Goal: Transaction & Acquisition: Book appointment/travel/reservation

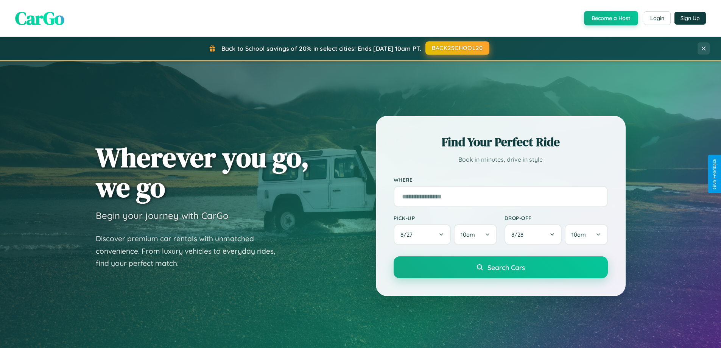
click at [457, 48] on button "BACK2SCHOOL20" at bounding box center [458, 48] width 64 height 14
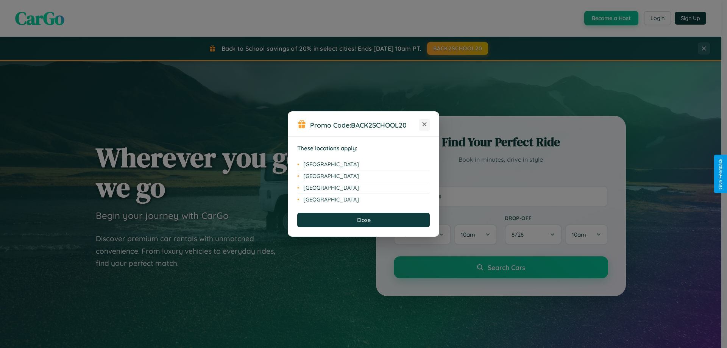
click at [424, 125] on icon at bounding box center [424, 124] width 4 height 4
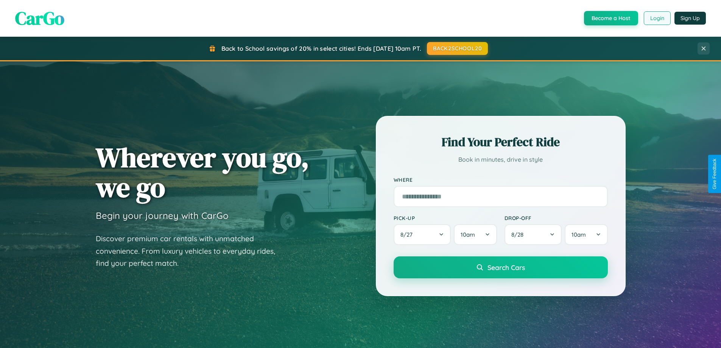
click at [657, 18] on button "Login" at bounding box center [657, 18] width 27 height 14
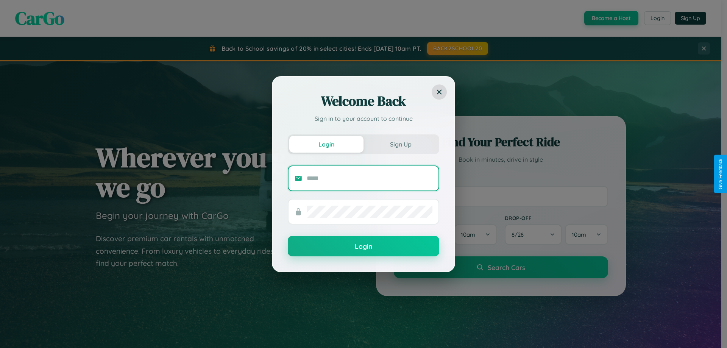
click at [369, 178] on input "text" at bounding box center [370, 178] width 126 height 12
type input "**********"
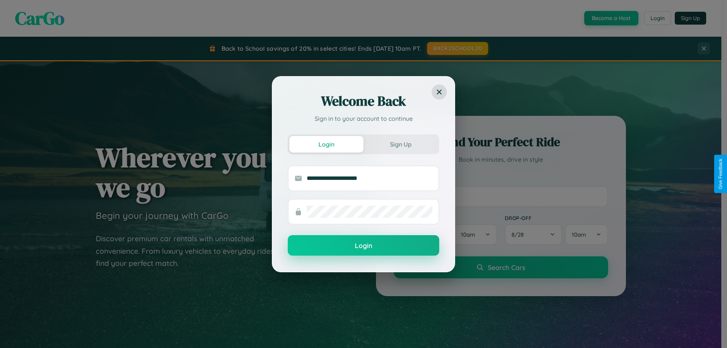
click at [363, 246] on button "Login" at bounding box center [363, 245] width 151 height 20
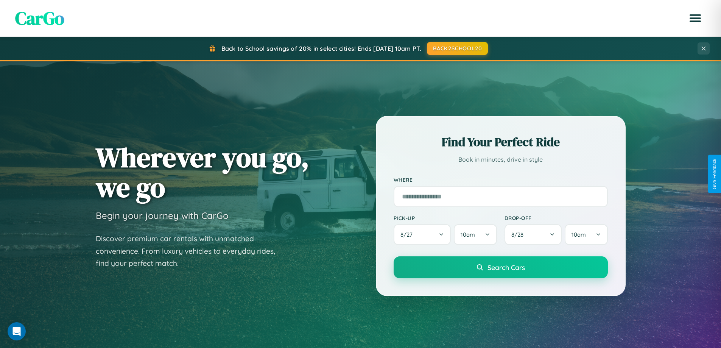
scroll to position [22, 0]
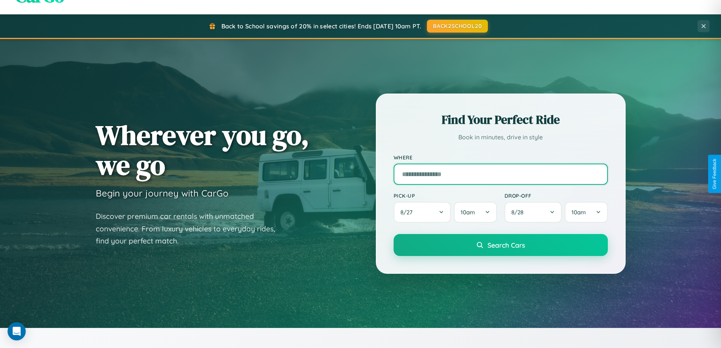
click at [500, 174] on input "text" at bounding box center [501, 174] width 214 height 21
type input "********"
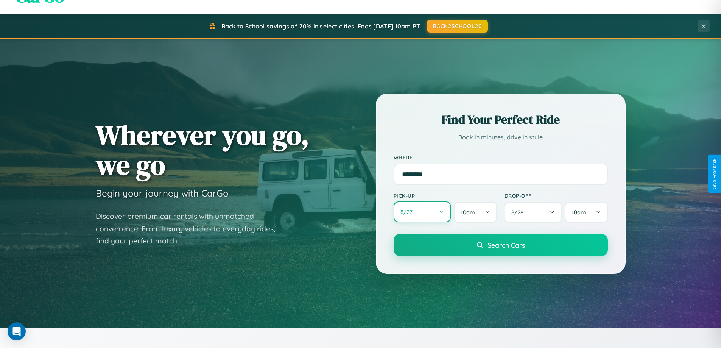
click at [422, 212] on button "8 / 27" at bounding box center [423, 211] width 58 height 21
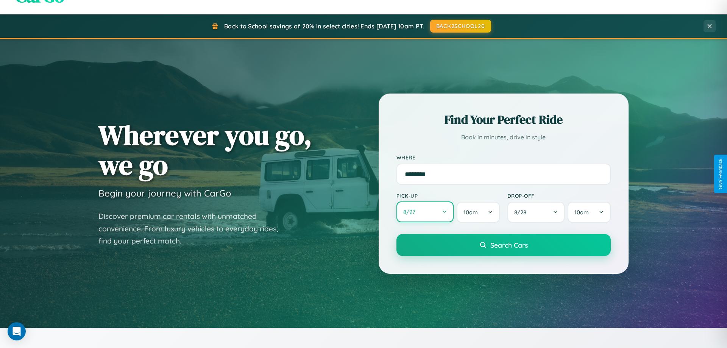
select select "*"
select select "****"
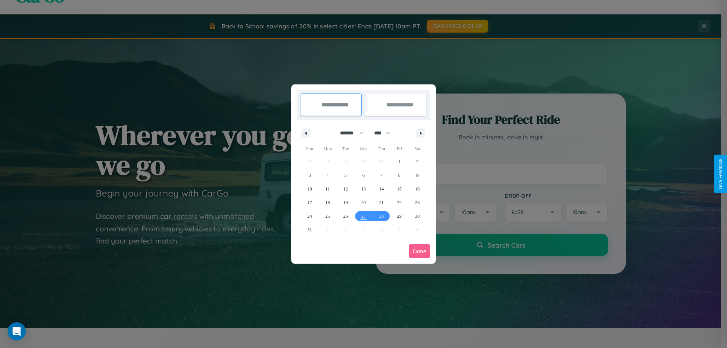
click at [348, 133] on select "******* ******** ***** ***** *** **** **** ****** ********* ******* ******** **…" at bounding box center [350, 133] width 32 height 12
select select "*"
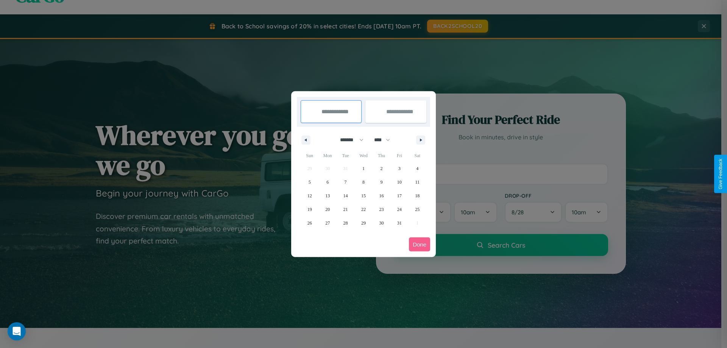
click at [385, 140] on select "**** **** **** **** **** **** **** **** **** **** **** **** **** **** **** ****…" at bounding box center [381, 140] width 23 height 12
select select "****"
click at [399, 223] on span "30" at bounding box center [399, 223] width 5 height 14
type input "**********"
click at [417, 223] on span "31" at bounding box center [417, 223] width 5 height 14
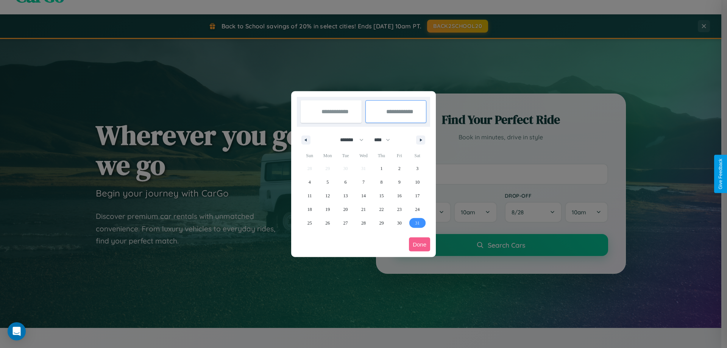
type input "**********"
click at [419, 244] on button "Done" at bounding box center [419, 244] width 21 height 14
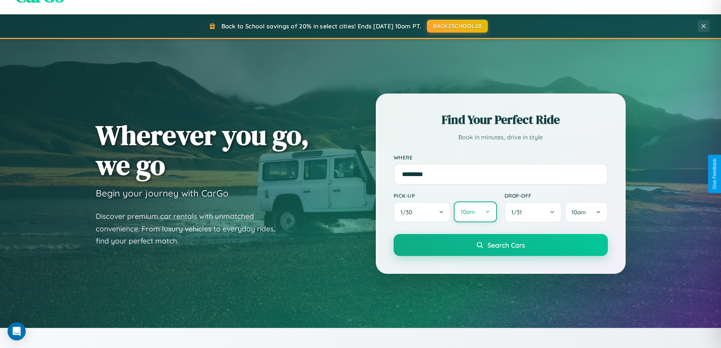
click at [475, 212] on button "10am" at bounding box center [475, 211] width 43 height 21
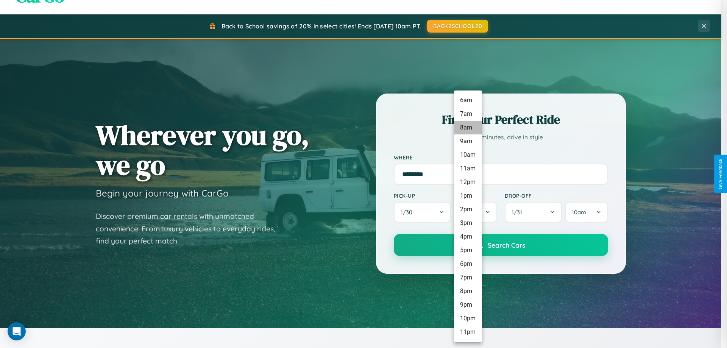
click at [468, 128] on li "8am" at bounding box center [468, 128] width 28 height 14
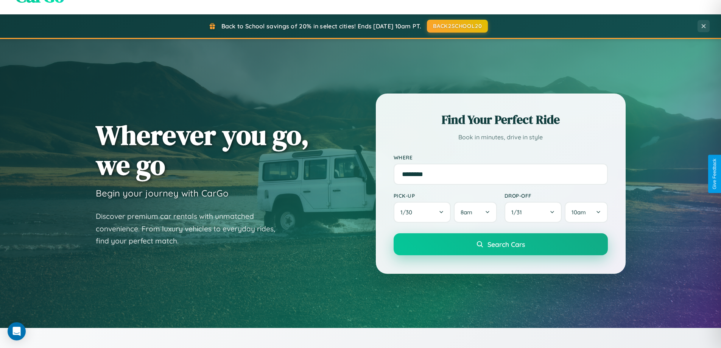
click at [500, 245] on span "Search Cars" at bounding box center [506, 244] width 37 height 8
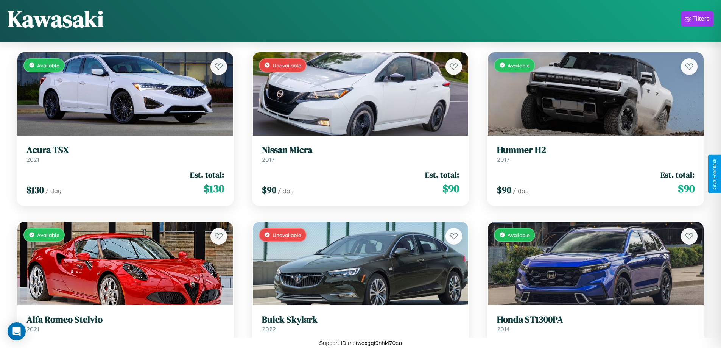
scroll to position [2649, 0]
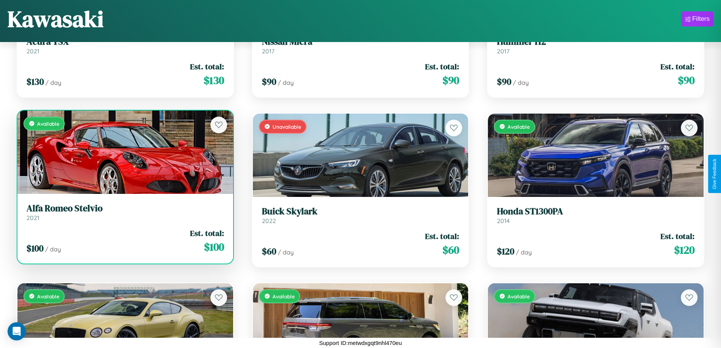
click at [124, 154] on div "Available" at bounding box center [125, 152] width 216 height 83
click at [124, 152] on div "Available" at bounding box center [125, 152] width 216 height 83
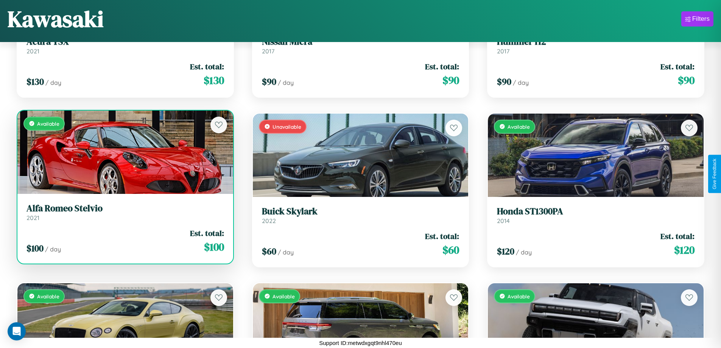
click at [124, 152] on div "Available" at bounding box center [125, 152] width 216 height 83
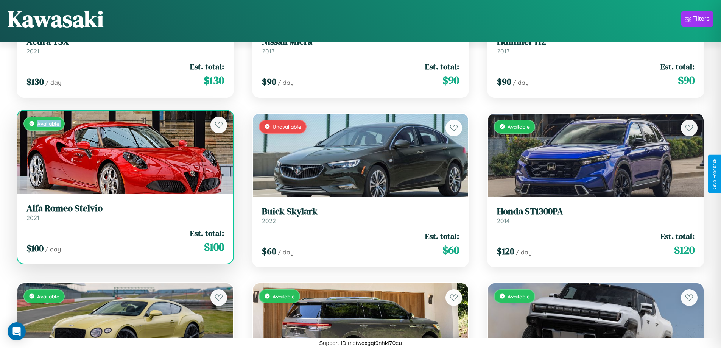
click at [124, 152] on div "Available" at bounding box center [125, 152] width 216 height 83
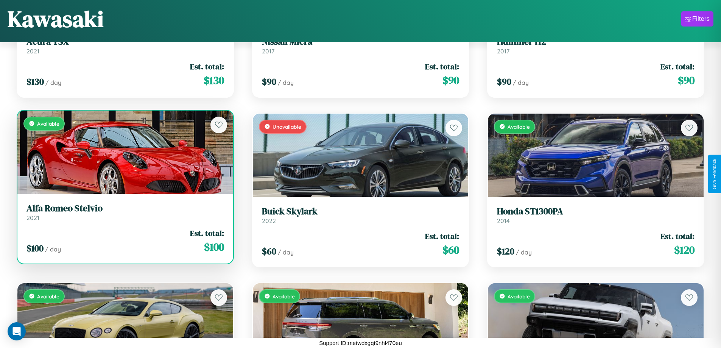
click at [124, 152] on div "Available" at bounding box center [125, 152] width 216 height 83
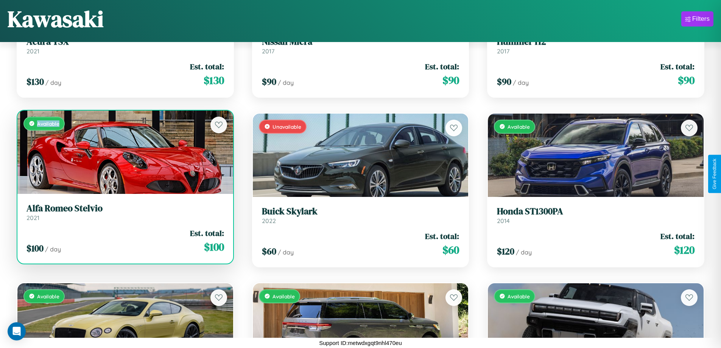
click at [124, 152] on div "Available" at bounding box center [125, 152] width 216 height 83
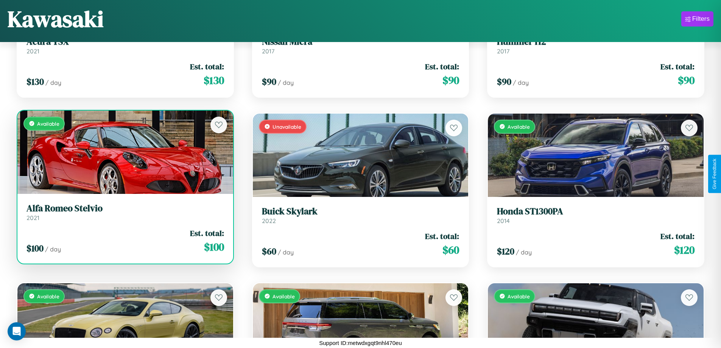
click at [124, 212] on h3 "Alfa Romeo Stelvio" at bounding box center [125, 208] width 198 height 11
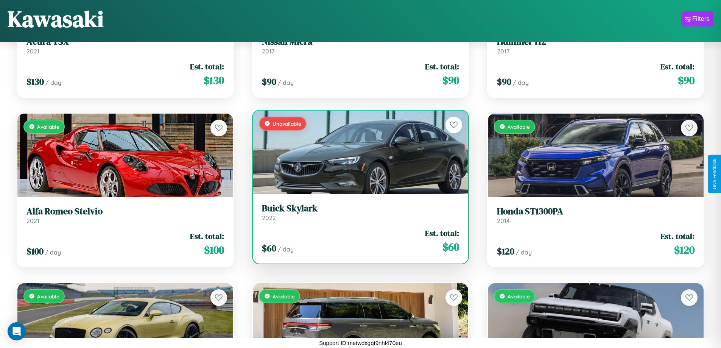
scroll to position [0, 0]
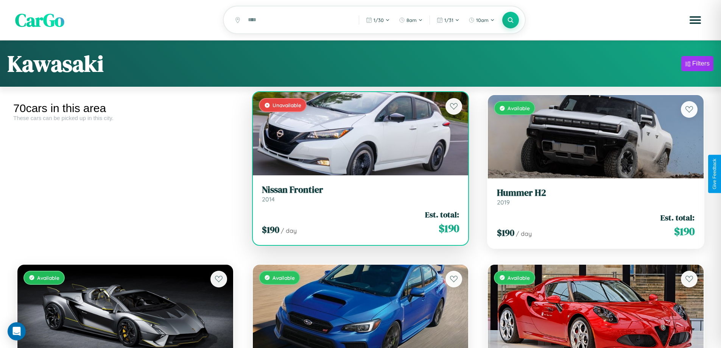
click at [357, 195] on h3 "Nissan Frontier" at bounding box center [361, 189] width 198 height 11
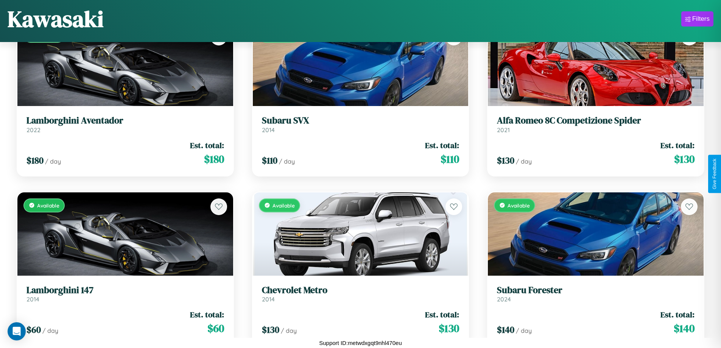
scroll to position [276, 0]
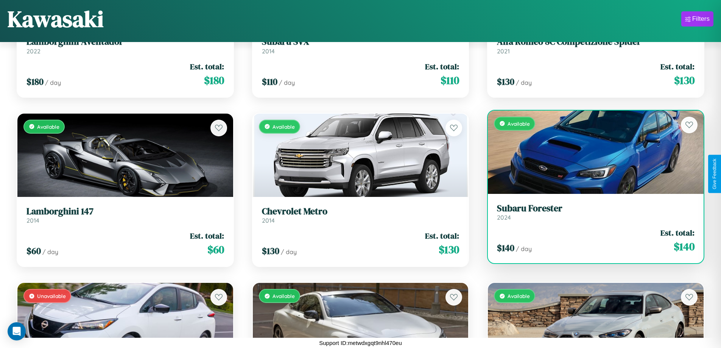
click at [591, 212] on h3 "Subaru Forester" at bounding box center [596, 208] width 198 height 11
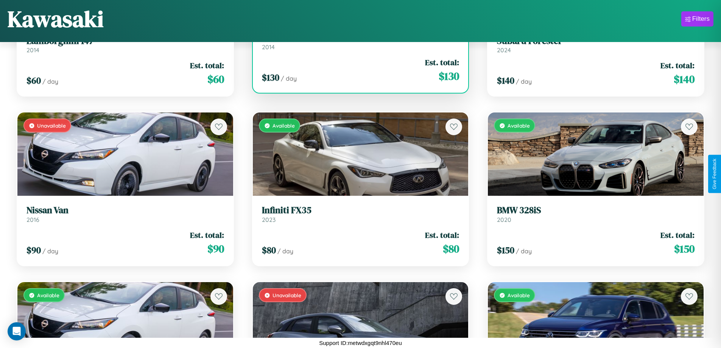
scroll to position [615, 0]
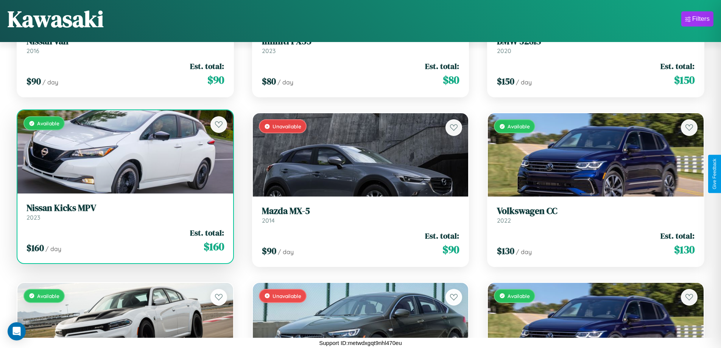
click at [124, 213] on link "Nissan Kicks MPV 2023" at bounding box center [125, 212] width 198 height 19
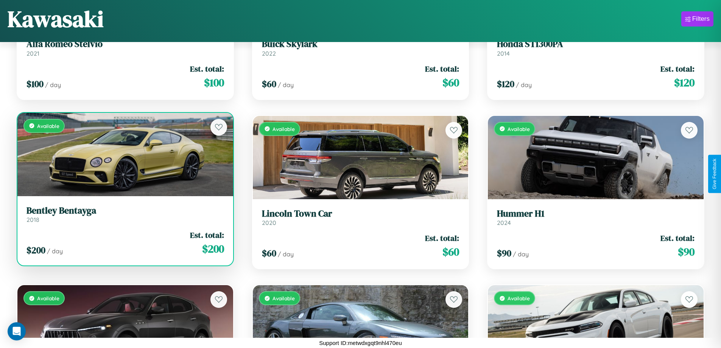
scroll to position [2819, 0]
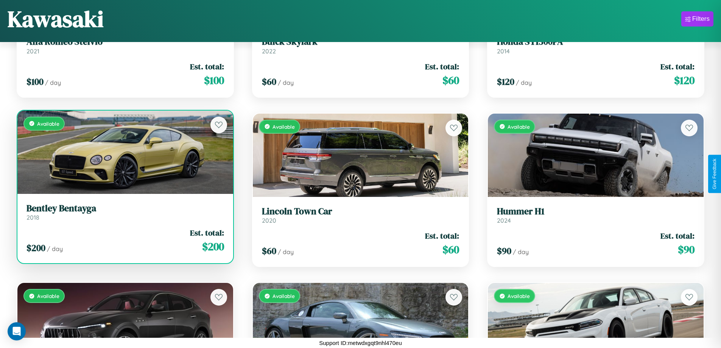
click at [124, 214] on h3 "Bentley Bentayga" at bounding box center [125, 208] width 198 height 11
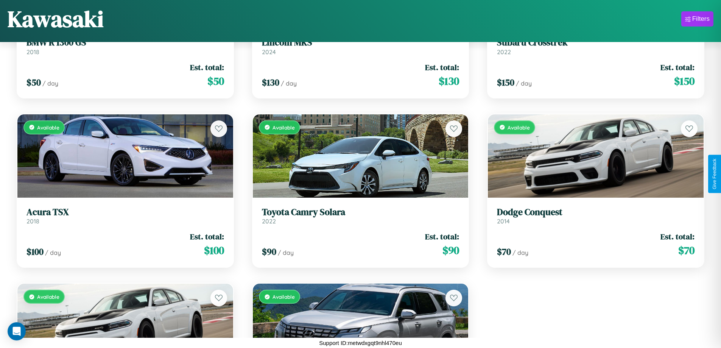
scroll to position [3666, 0]
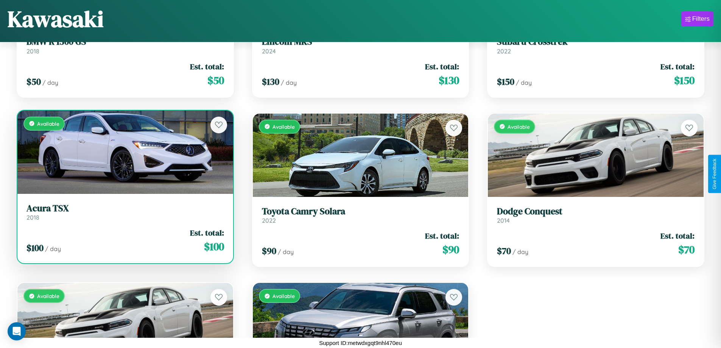
click at [124, 155] on div "Available" at bounding box center [125, 152] width 216 height 83
click at [124, 152] on div "Available" at bounding box center [125, 152] width 216 height 83
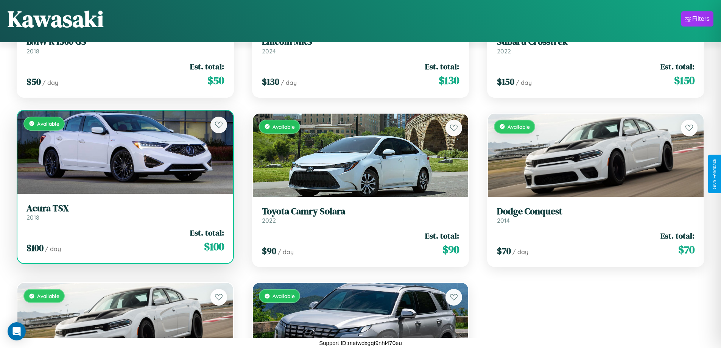
click at [124, 152] on div "Available" at bounding box center [125, 152] width 216 height 83
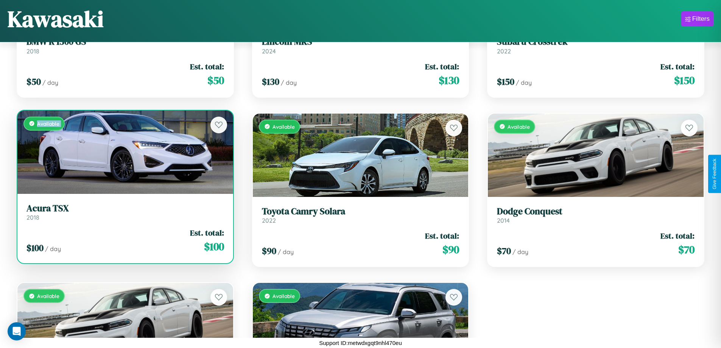
click at [124, 152] on div "Available" at bounding box center [125, 152] width 216 height 83
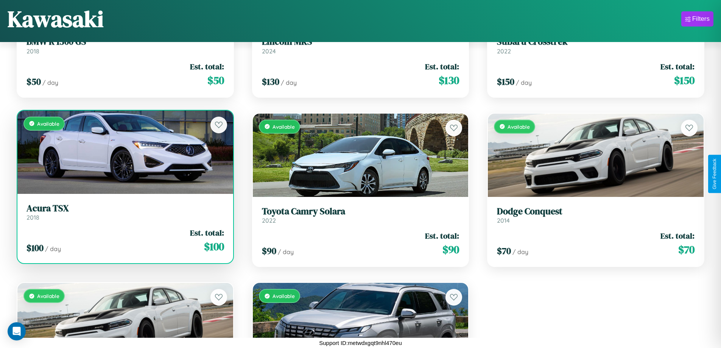
click at [124, 152] on div "Available" at bounding box center [125, 152] width 216 height 83
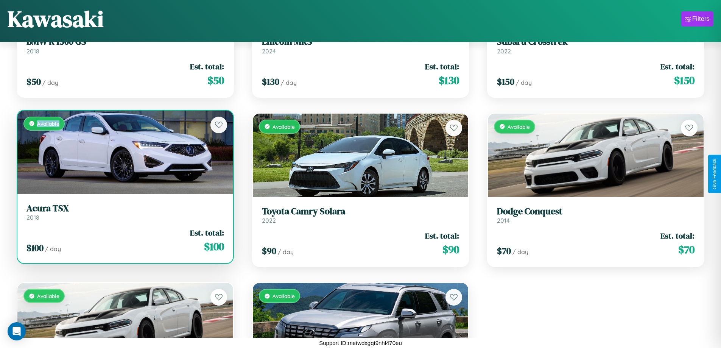
click at [124, 152] on div "Available" at bounding box center [125, 152] width 216 height 83
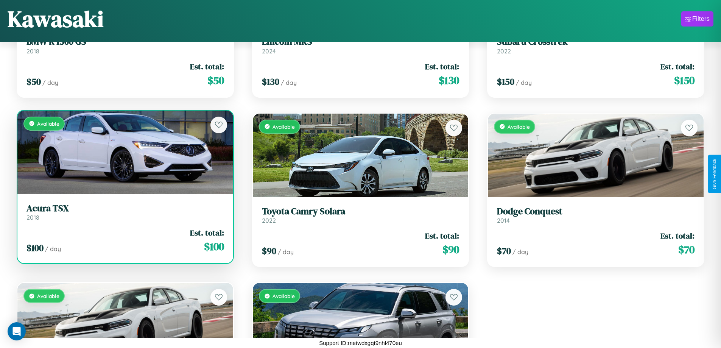
click at [124, 212] on h3 "Acura TSX" at bounding box center [125, 208] width 198 height 11
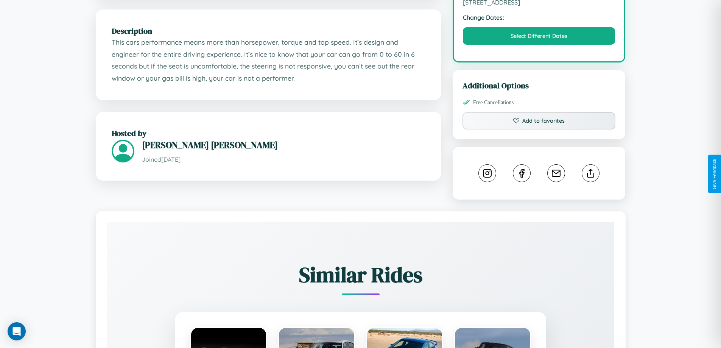
scroll to position [249, 0]
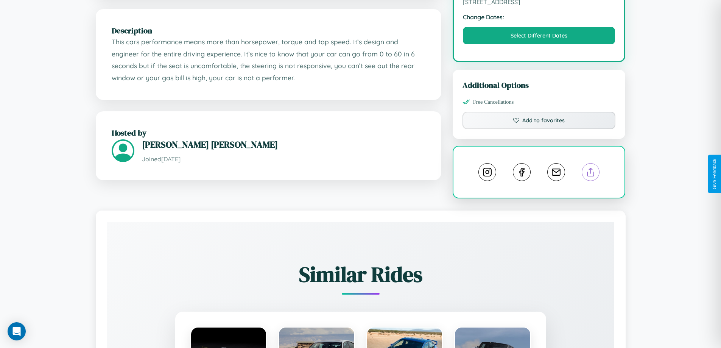
click at [591, 173] on line at bounding box center [591, 170] width 0 height 5
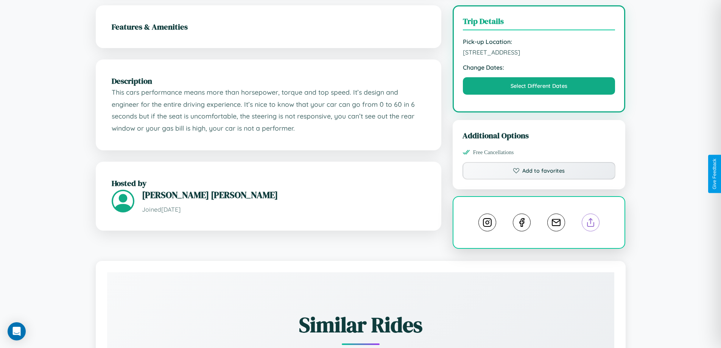
scroll to position [78, 0]
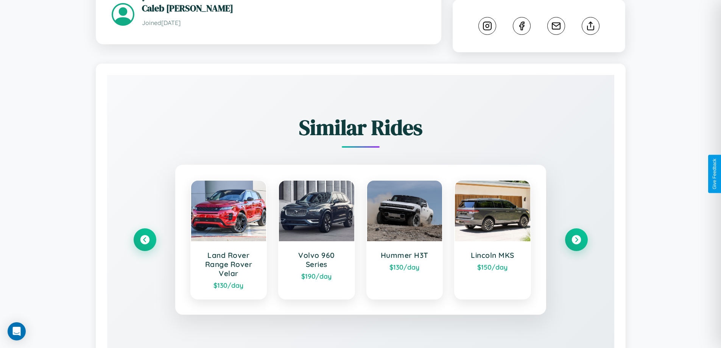
scroll to position [430, 0]
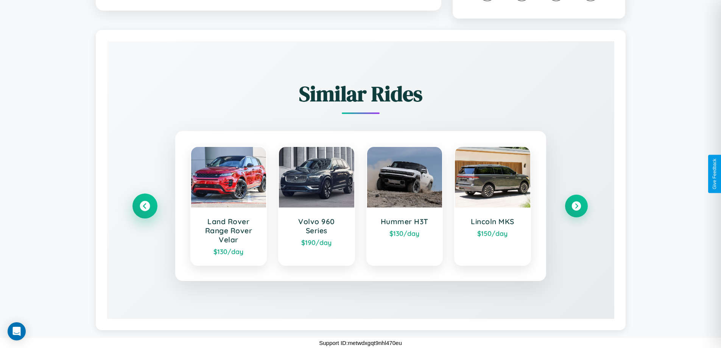
click at [145, 206] on icon at bounding box center [145, 206] width 10 height 10
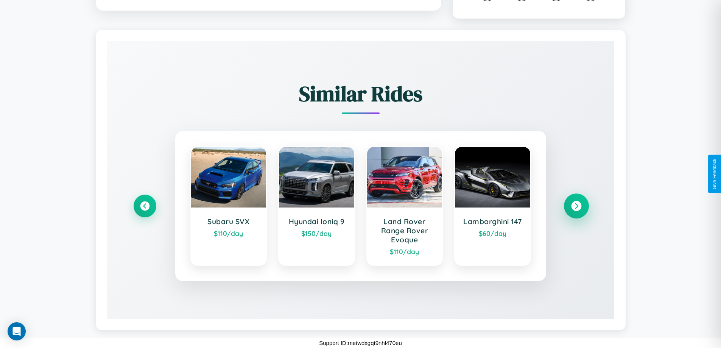
click at [576, 206] on icon at bounding box center [576, 206] width 10 height 10
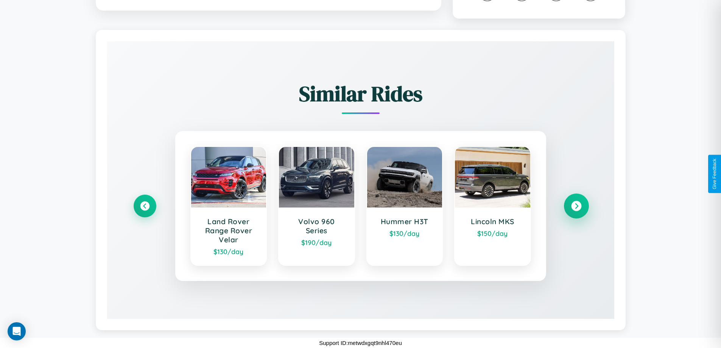
click at [576, 206] on icon at bounding box center [576, 206] width 10 height 10
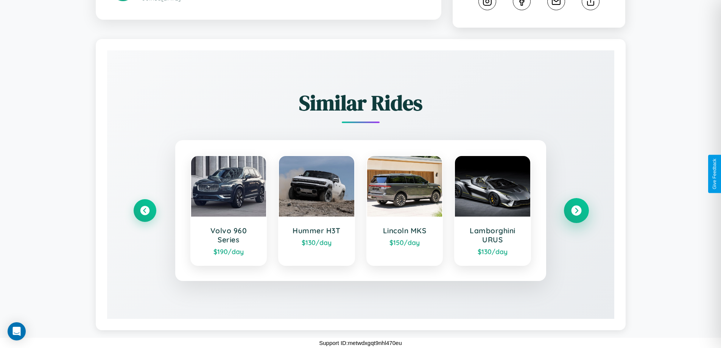
scroll to position [421, 0]
click at [576, 210] on icon at bounding box center [576, 211] width 10 height 10
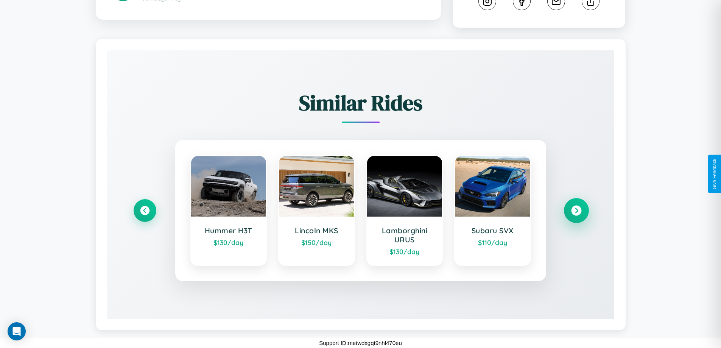
click at [576, 210] on icon at bounding box center [576, 211] width 10 height 10
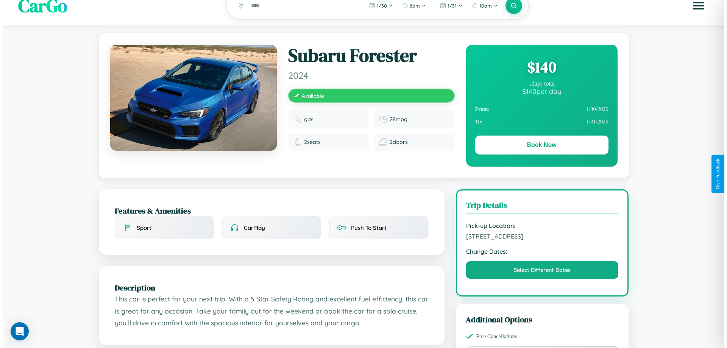
scroll to position [0, 0]
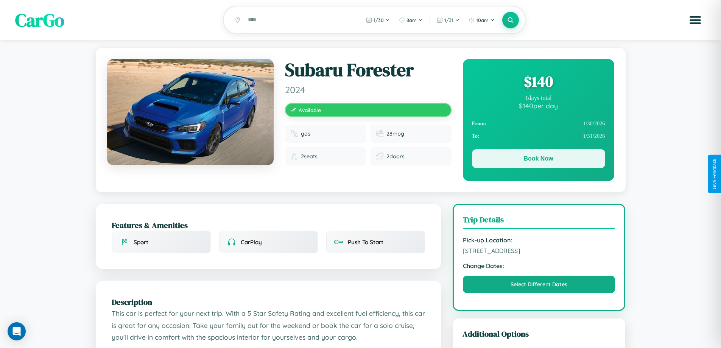
click at [538, 160] on button "Book Now" at bounding box center [538, 158] width 133 height 19
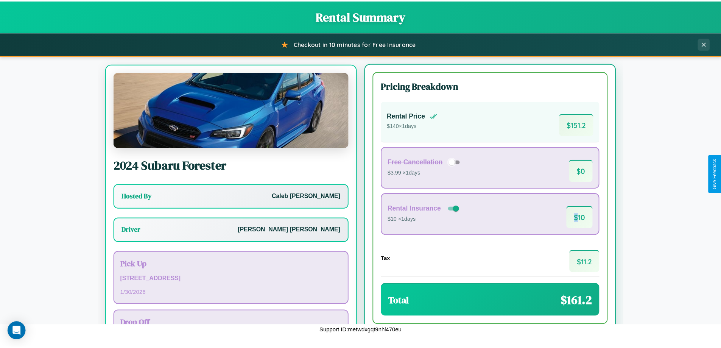
scroll to position [35, 0]
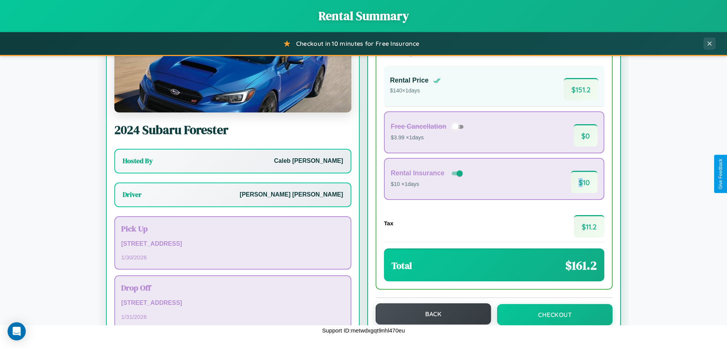
click at [430, 315] on button "Back" at bounding box center [433, 313] width 115 height 21
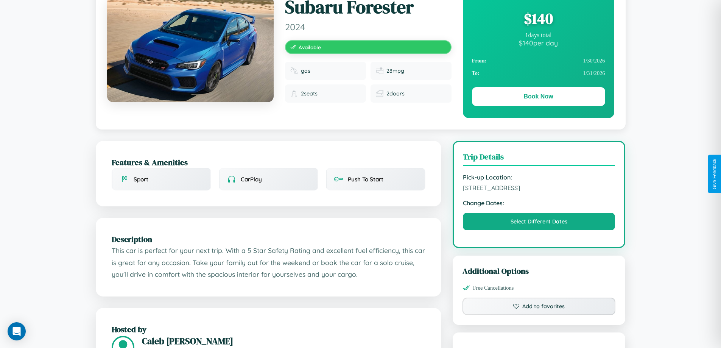
scroll to position [152, 0]
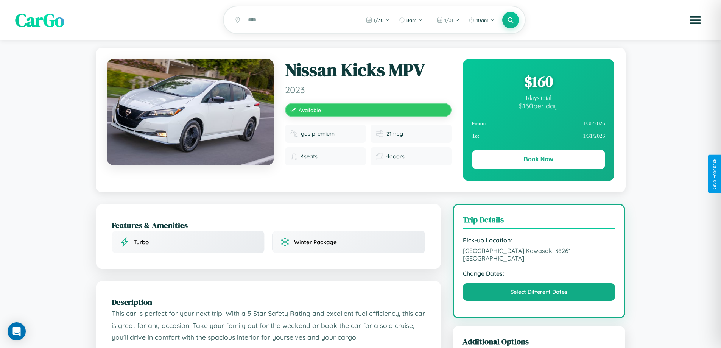
click at [538, 83] on div "$ 160" at bounding box center [538, 81] width 133 height 20
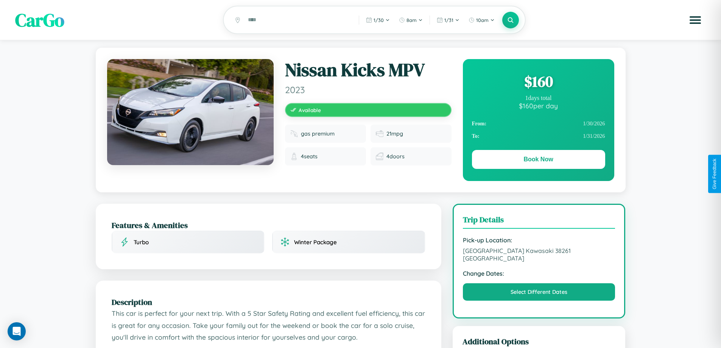
click at [538, 83] on div "$ 160" at bounding box center [538, 81] width 133 height 20
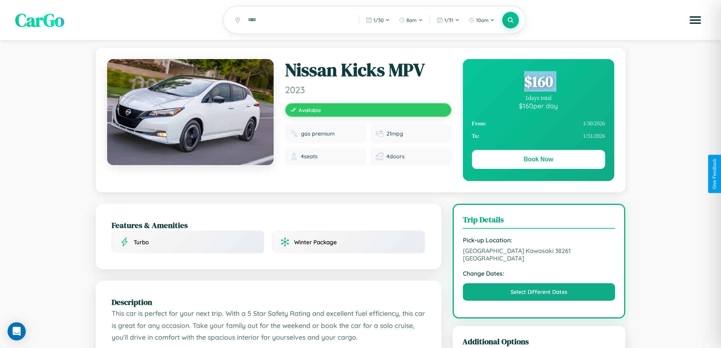
click at [538, 83] on div "$ 160" at bounding box center [538, 81] width 133 height 20
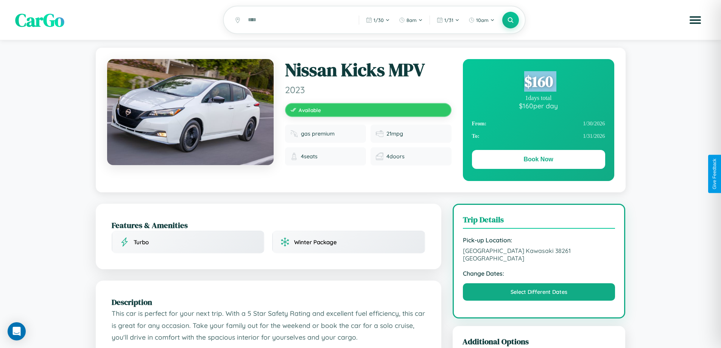
click at [538, 83] on div "$ 160" at bounding box center [538, 81] width 133 height 20
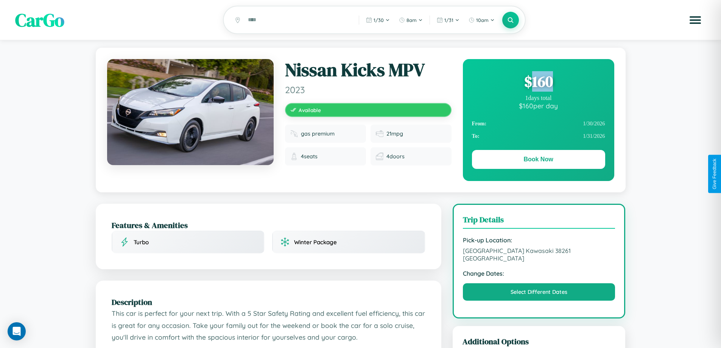
click at [538, 83] on div "$ 160" at bounding box center [538, 81] width 133 height 20
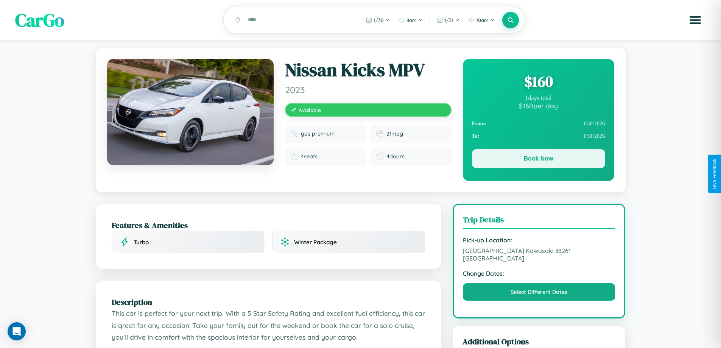
click at [538, 160] on button "Book Now" at bounding box center [538, 158] width 133 height 19
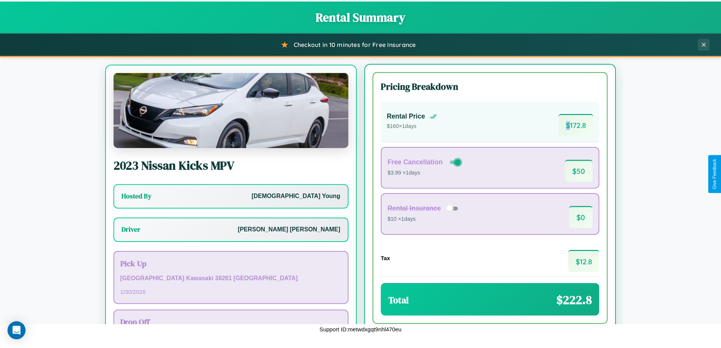
scroll to position [35, 0]
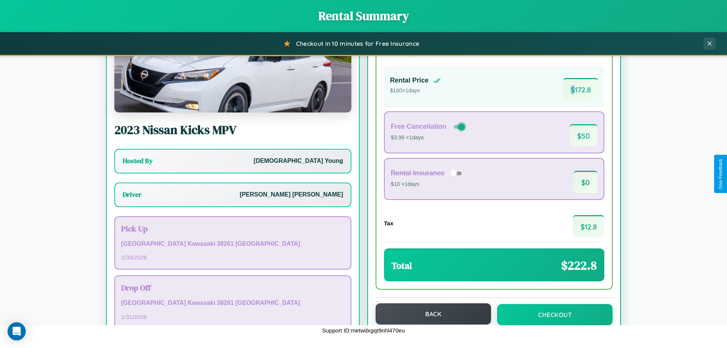
click at [430, 314] on button "Back" at bounding box center [433, 313] width 115 height 21
